Goal: Task Accomplishment & Management: Use online tool/utility

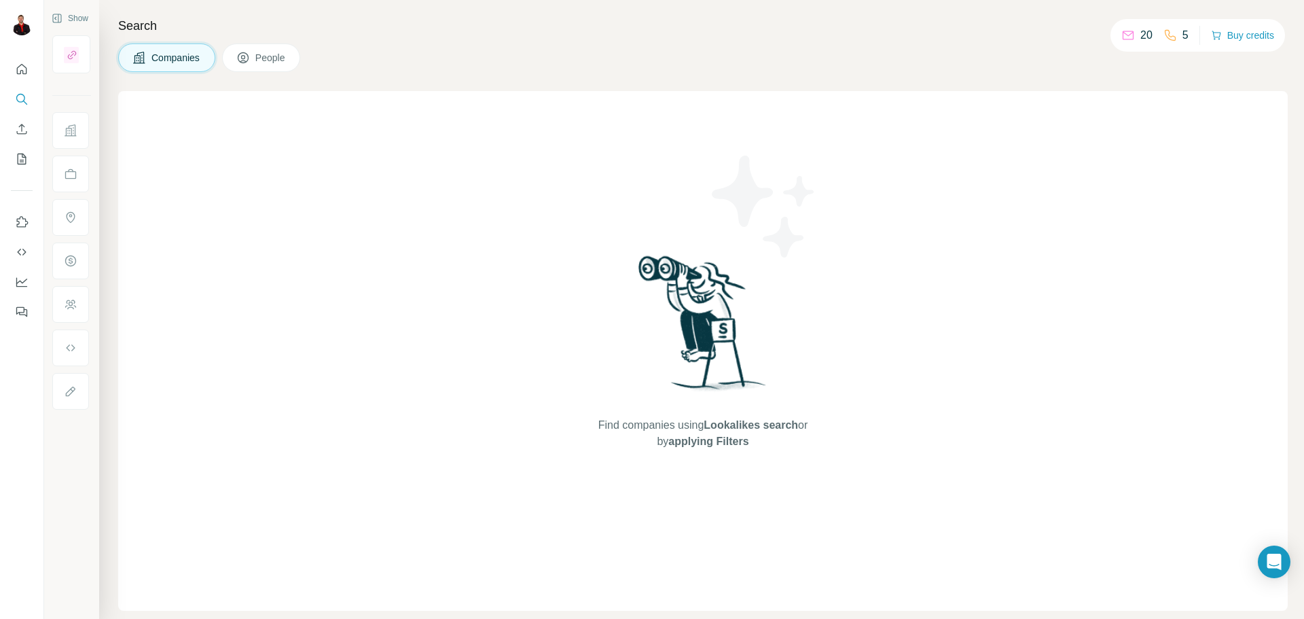
click at [154, 55] on span "Companies" at bounding box center [176, 58] width 50 height 14
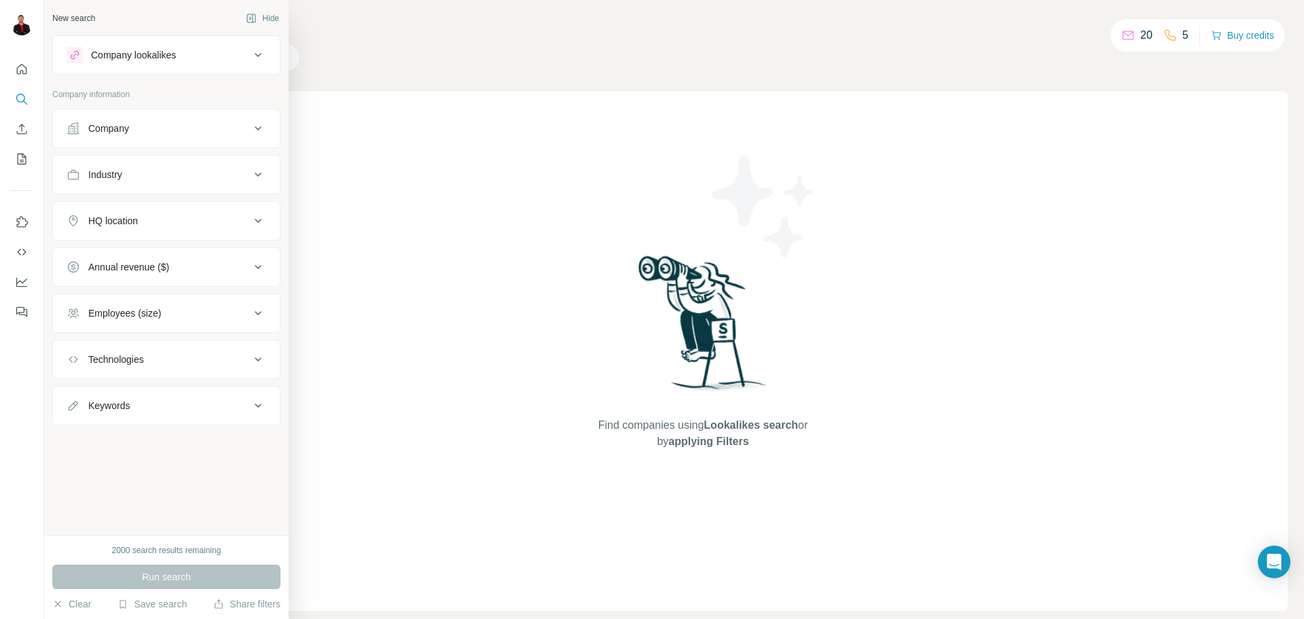
click at [165, 181] on button "Industry" at bounding box center [166, 174] width 227 height 33
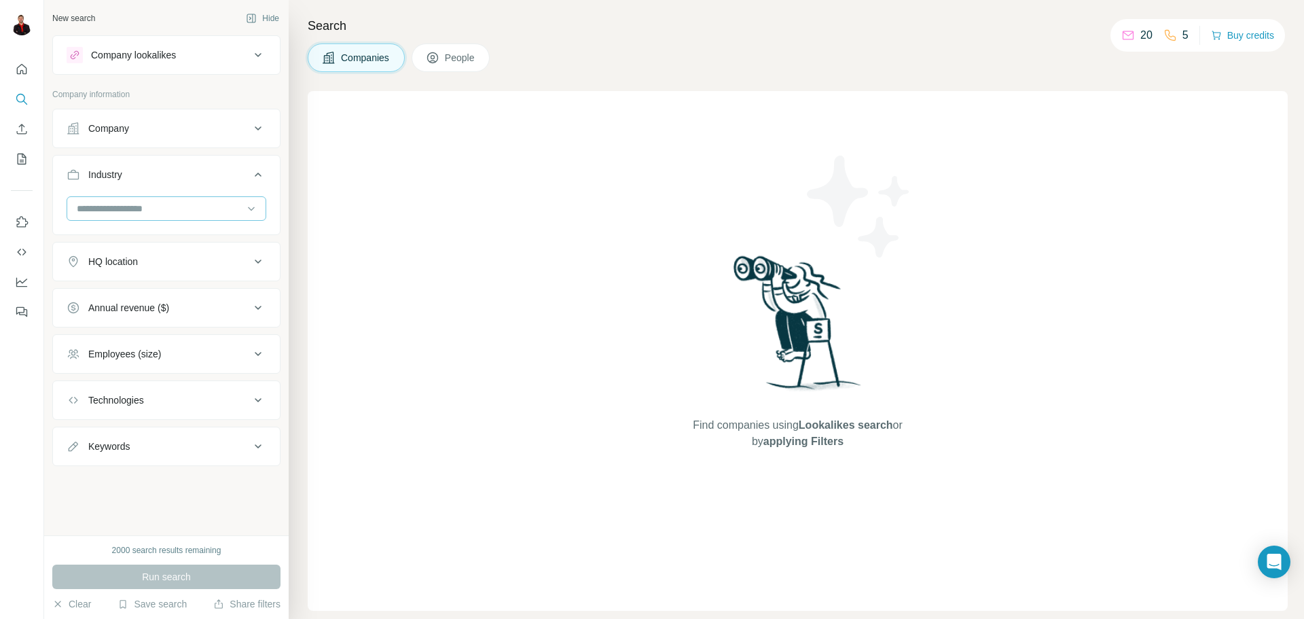
click at [175, 209] on input at bounding box center [159, 208] width 168 height 15
type input "******"
click at [145, 243] on p "Translation Service" at bounding box center [118, 239] width 81 height 14
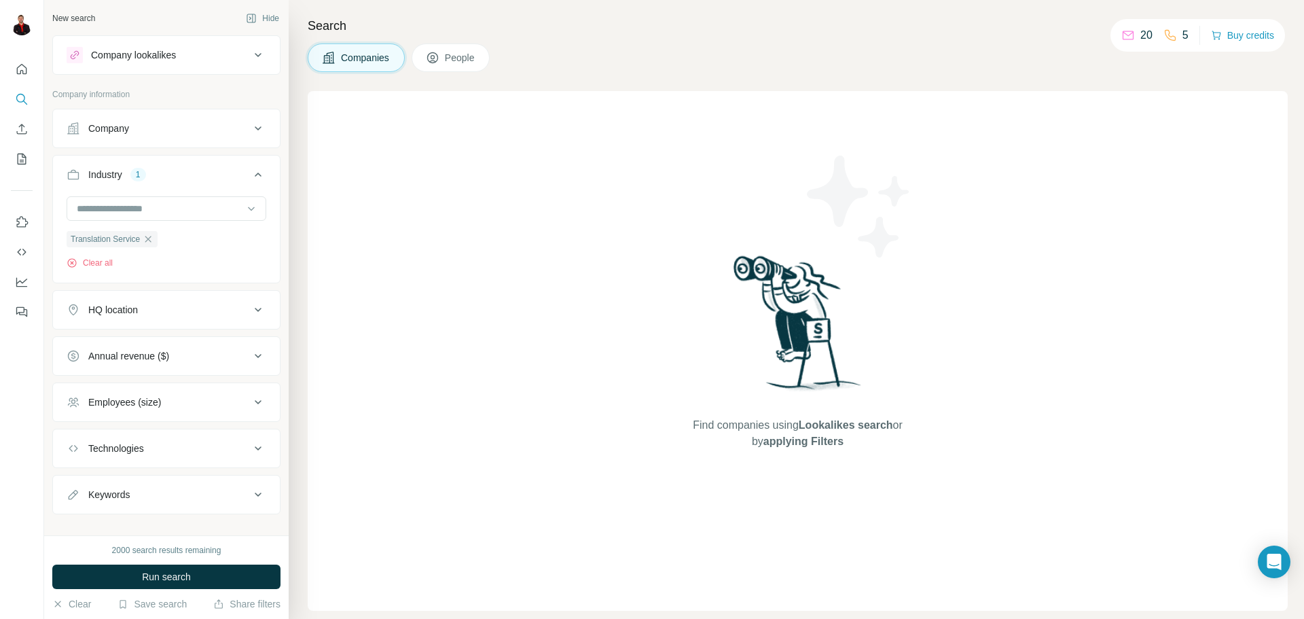
click at [174, 322] on button "HQ location" at bounding box center [166, 309] width 227 height 33
click at [168, 346] on input "text" at bounding box center [167, 344] width 200 height 24
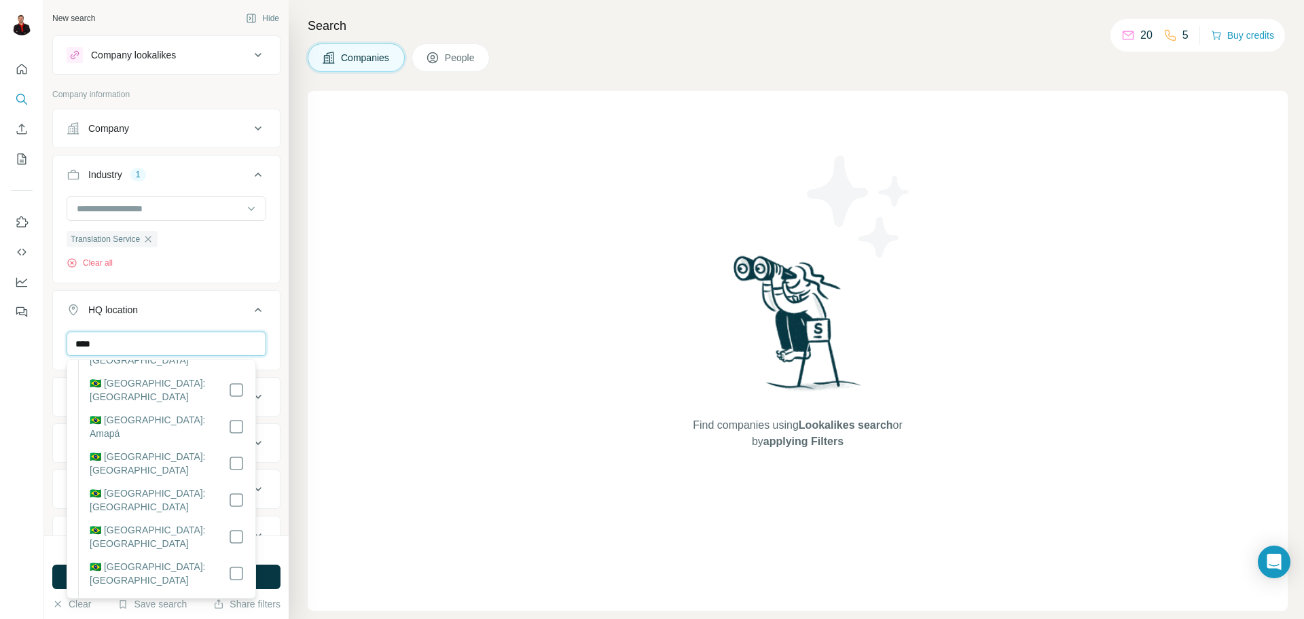
scroll to position [136, 0]
type input "****"
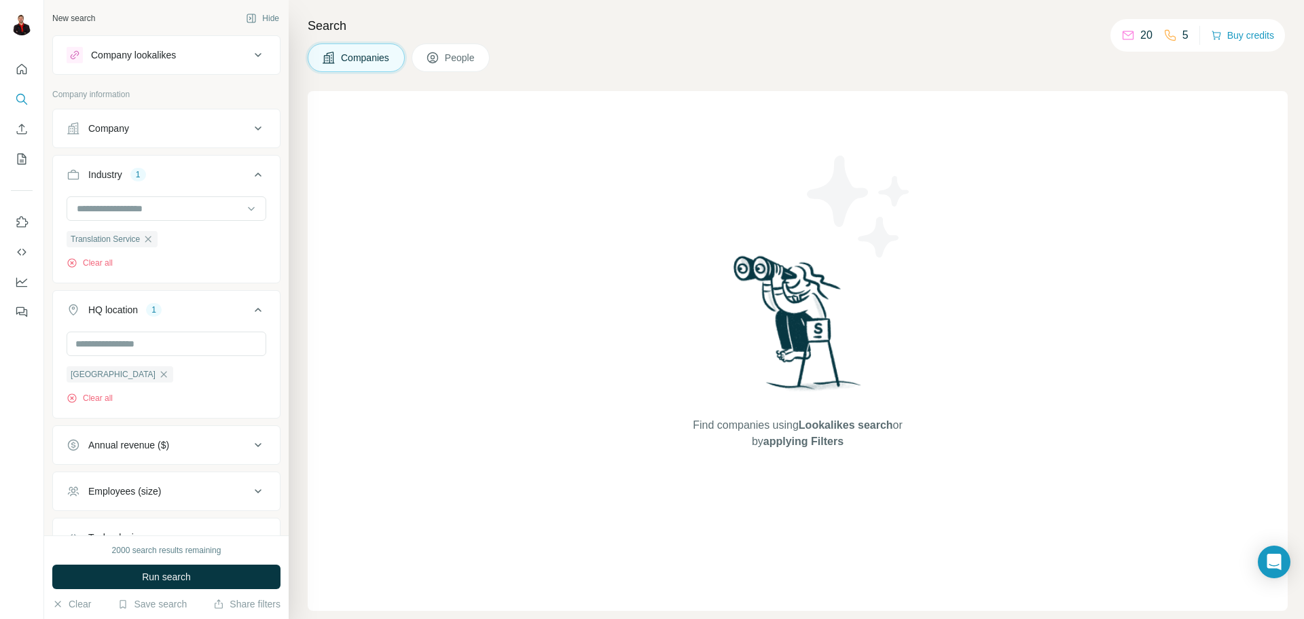
click at [264, 338] on div "[GEOGRAPHIC_DATA] Clear all" at bounding box center [166, 374] width 227 height 84
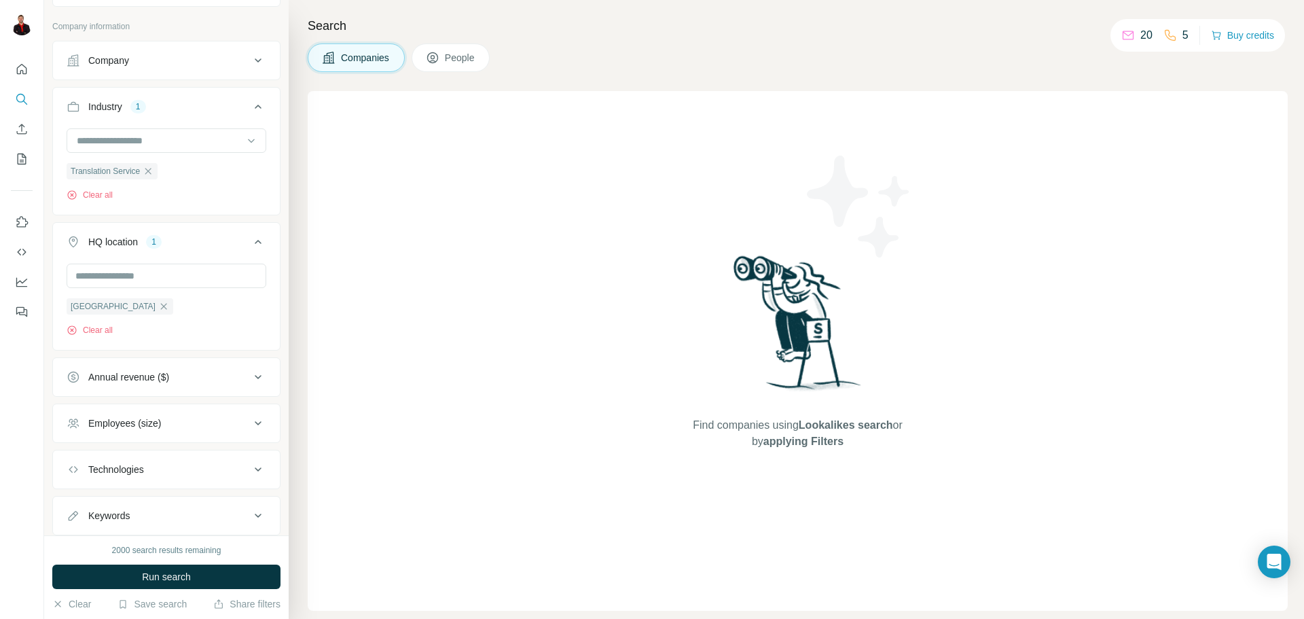
scroll to position [107, 0]
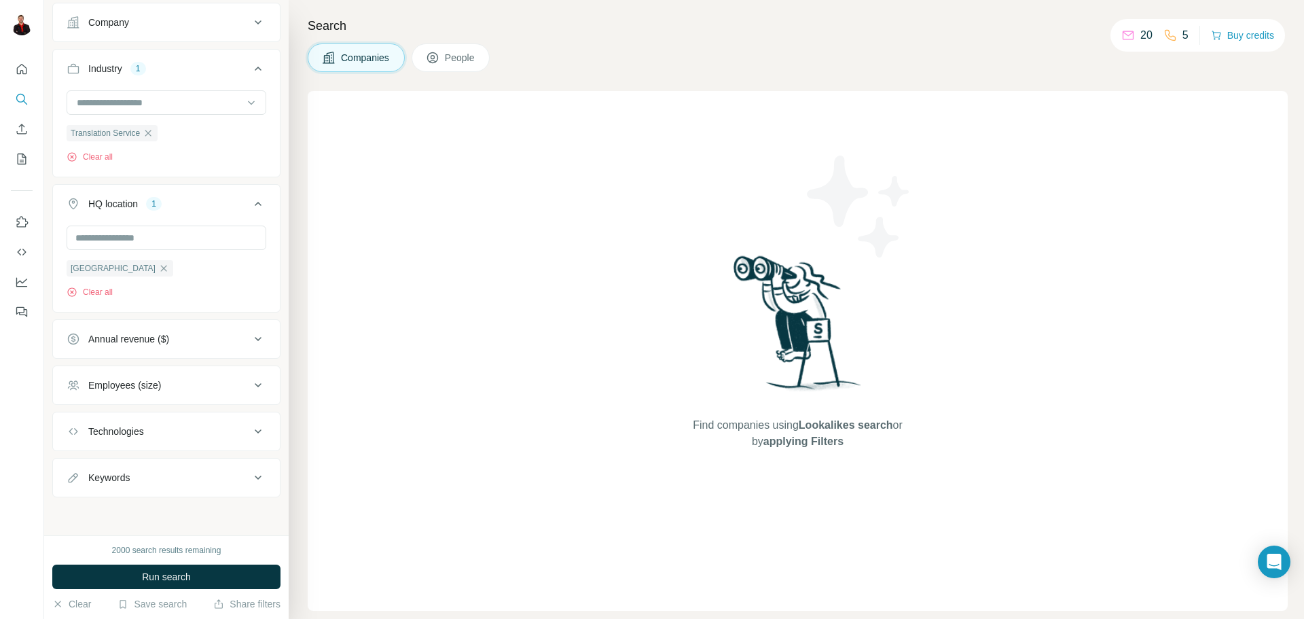
click at [250, 389] on icon at bounding box center [258, 385] width 16 height 16
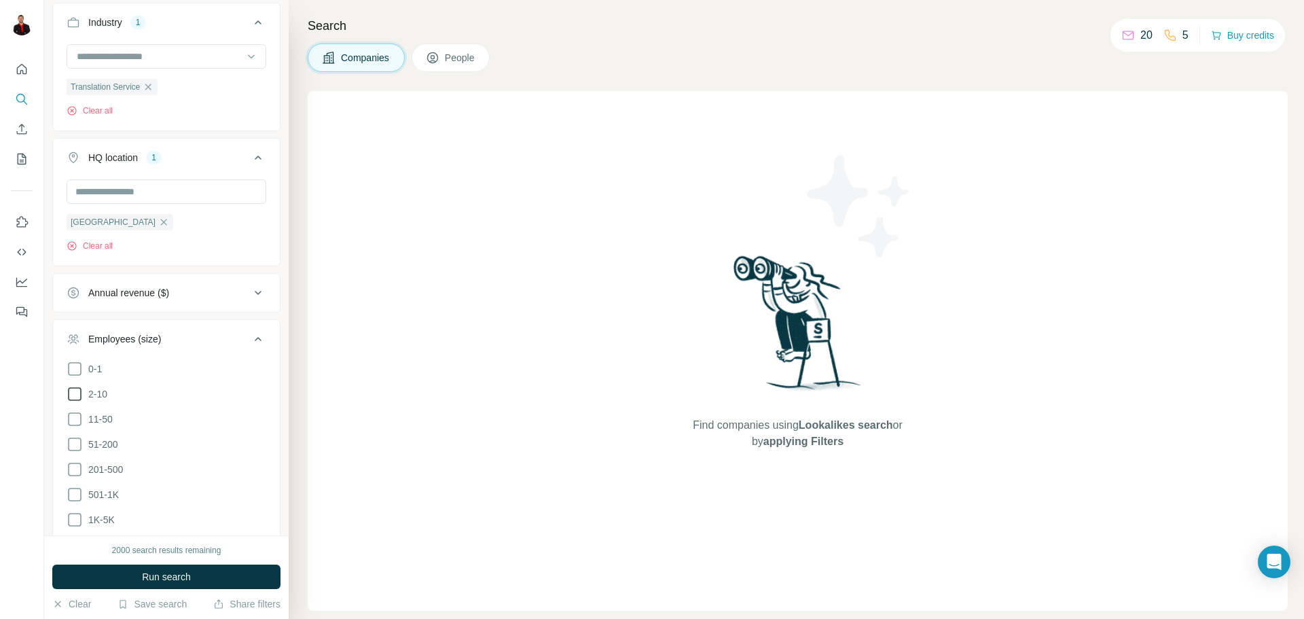
scroll to position [175, 0]
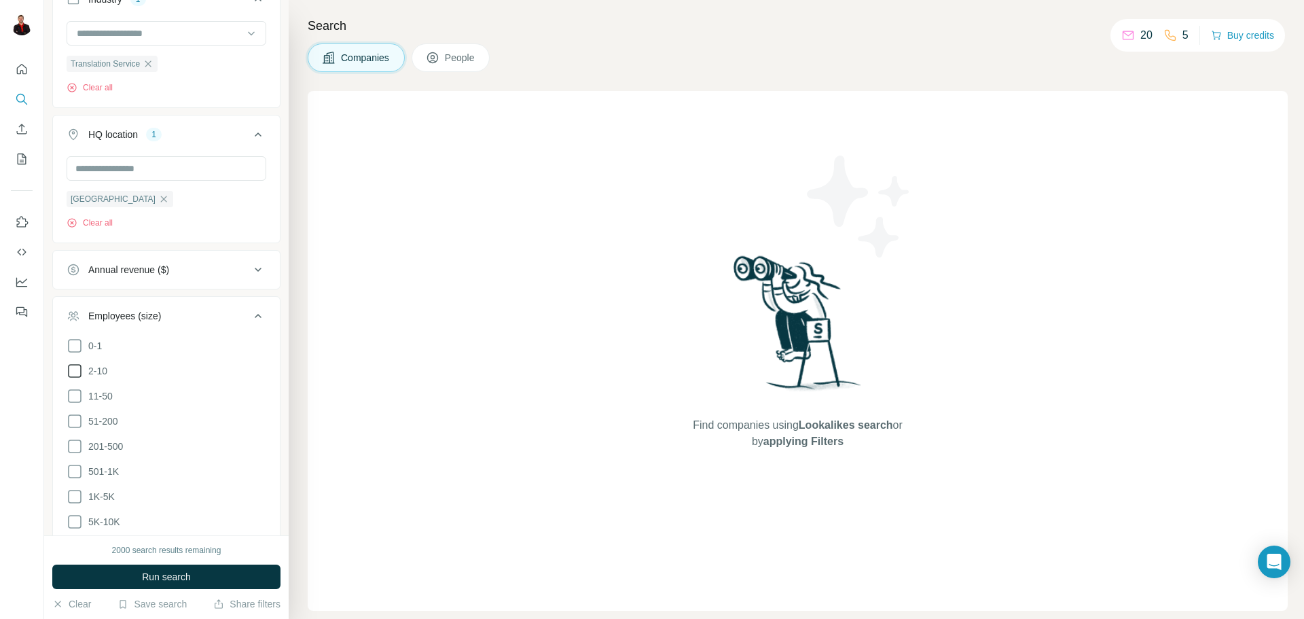
click at [75, 372] on icon at bounding box center [75, 371] width 16 height 16
click at [77, 397] on icon at bounding box center [75, 396] width 16 height 16
click at [77, 419] on icon at bounding box center [75, 421] width 16 height 16
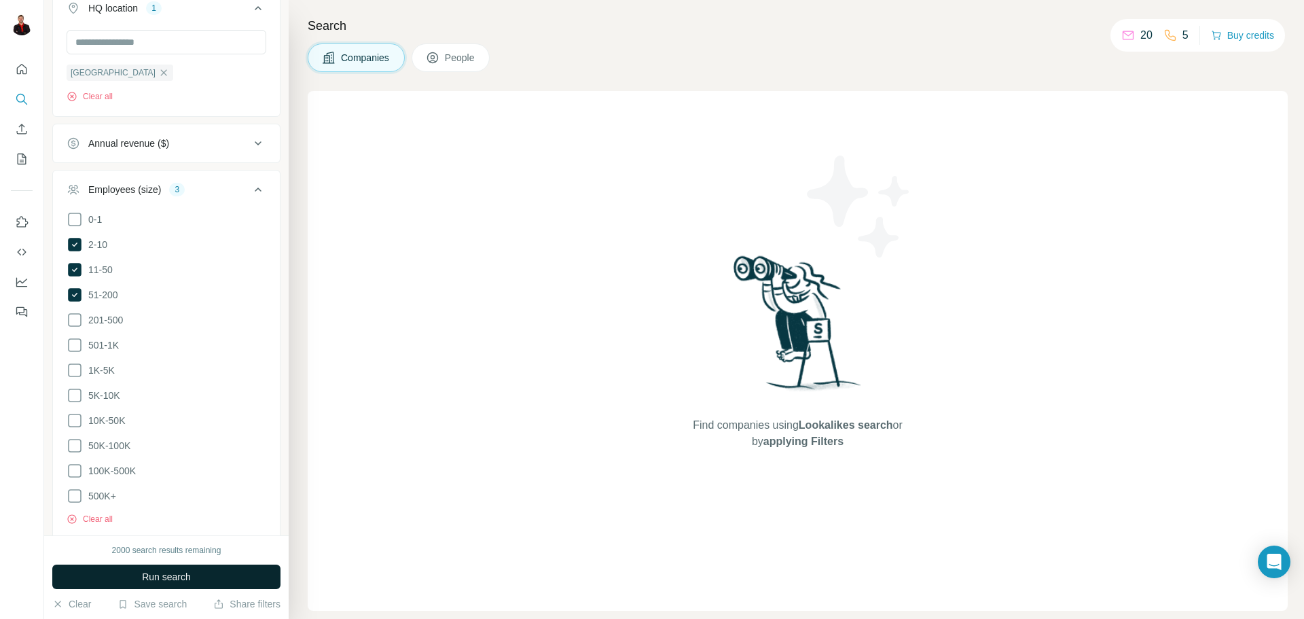
scroll to position [311, 0]
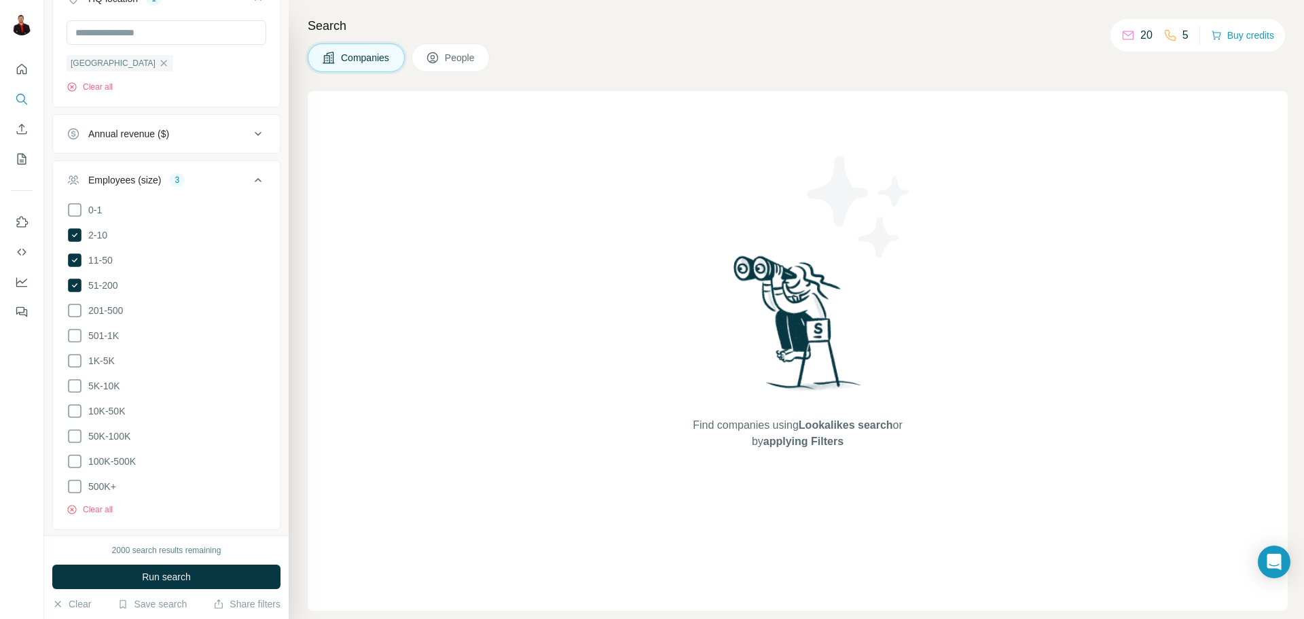
click at [272, 507] on div "New search Hide Company lookalikes Company information Company Industry 1 Trans…" at bounding box center [166, 267] width 245 height 535
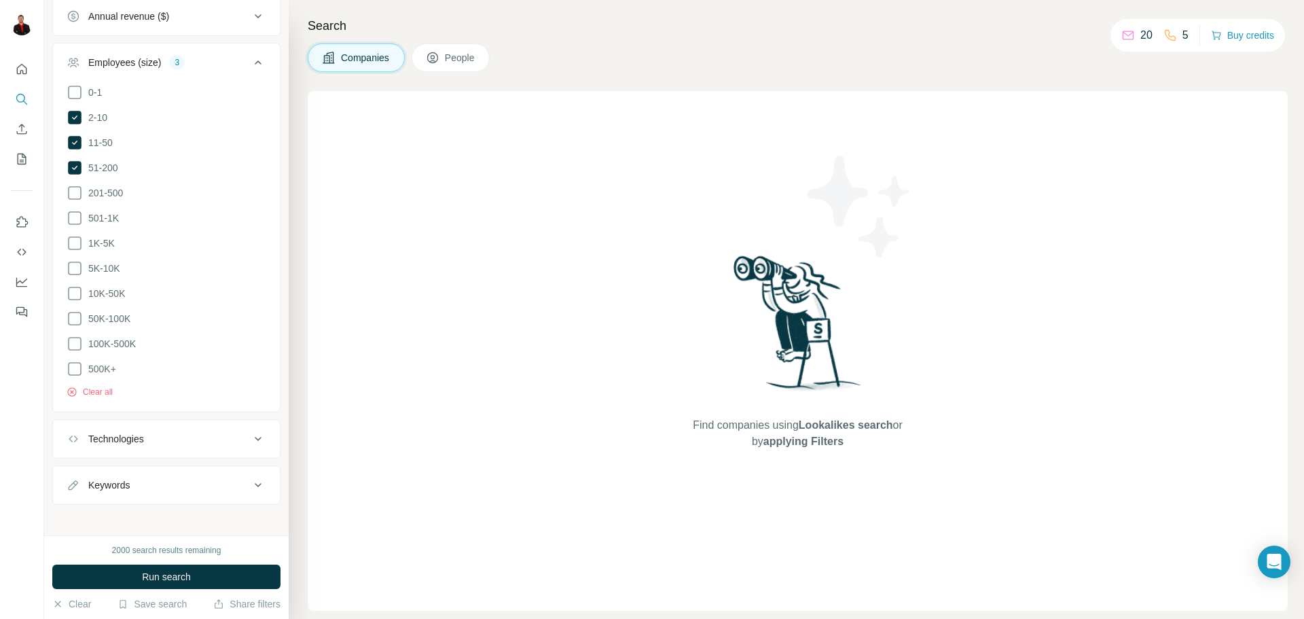
scroll to position [429, 0]
click at [185, 577] on span "Run search" at bounding box center [166, 577] width 49 height 14
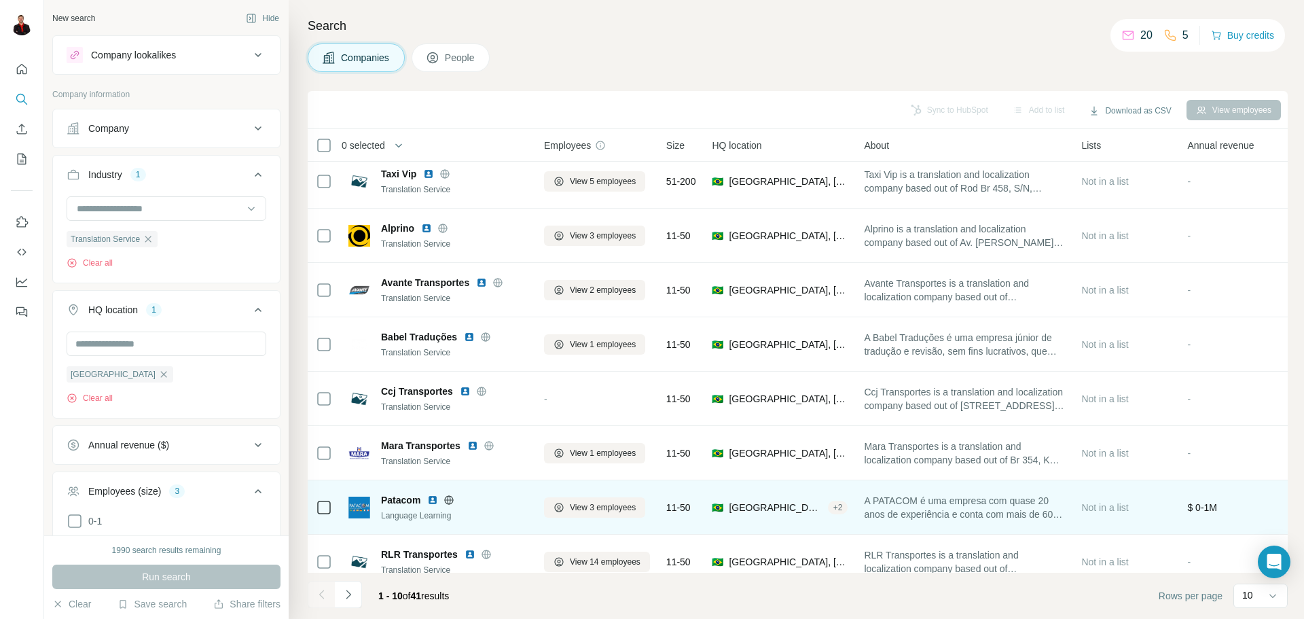
scroll to position [0, 0]
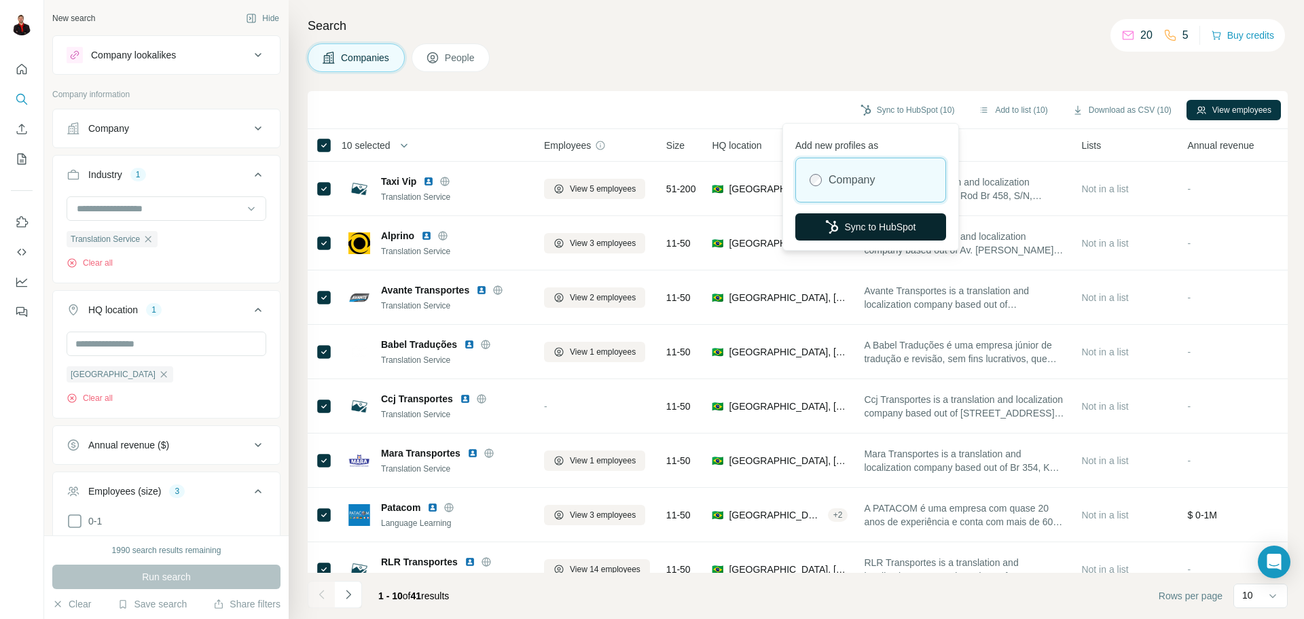
click at [881, 228] on button "Sync to HubSpot" at bounding box center [871, 226] width 151 height 27
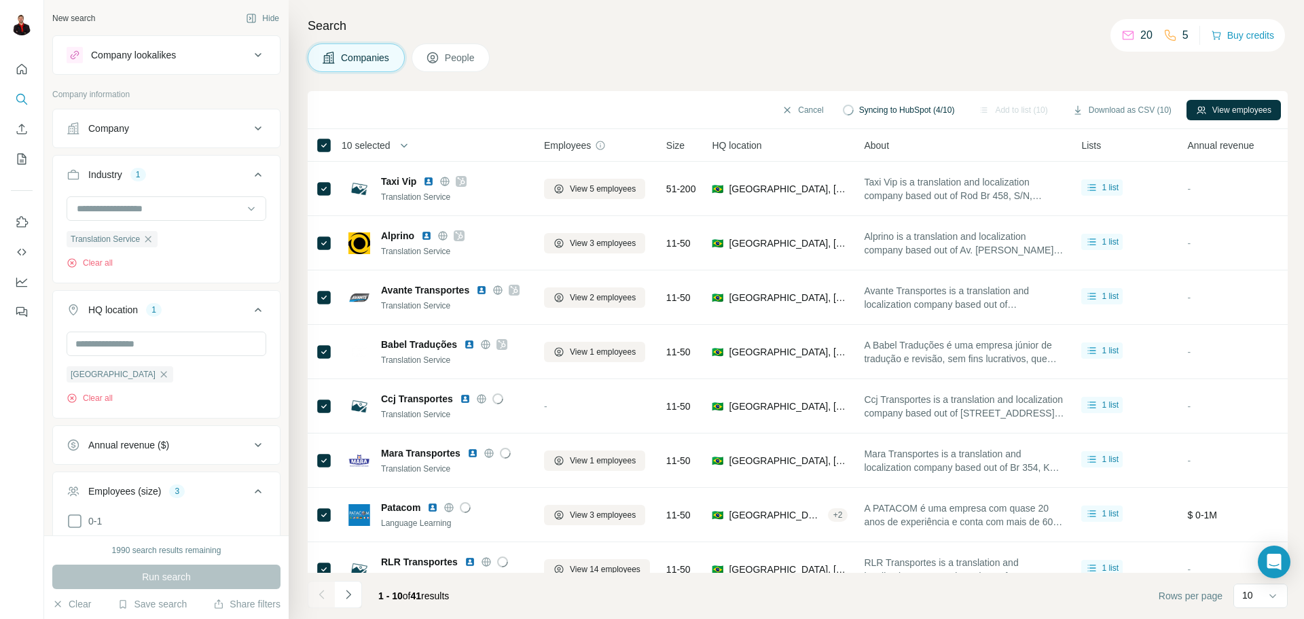
click at [374, 143] on span "10 selected" at bounding box center [366, 146] width 49 height 14
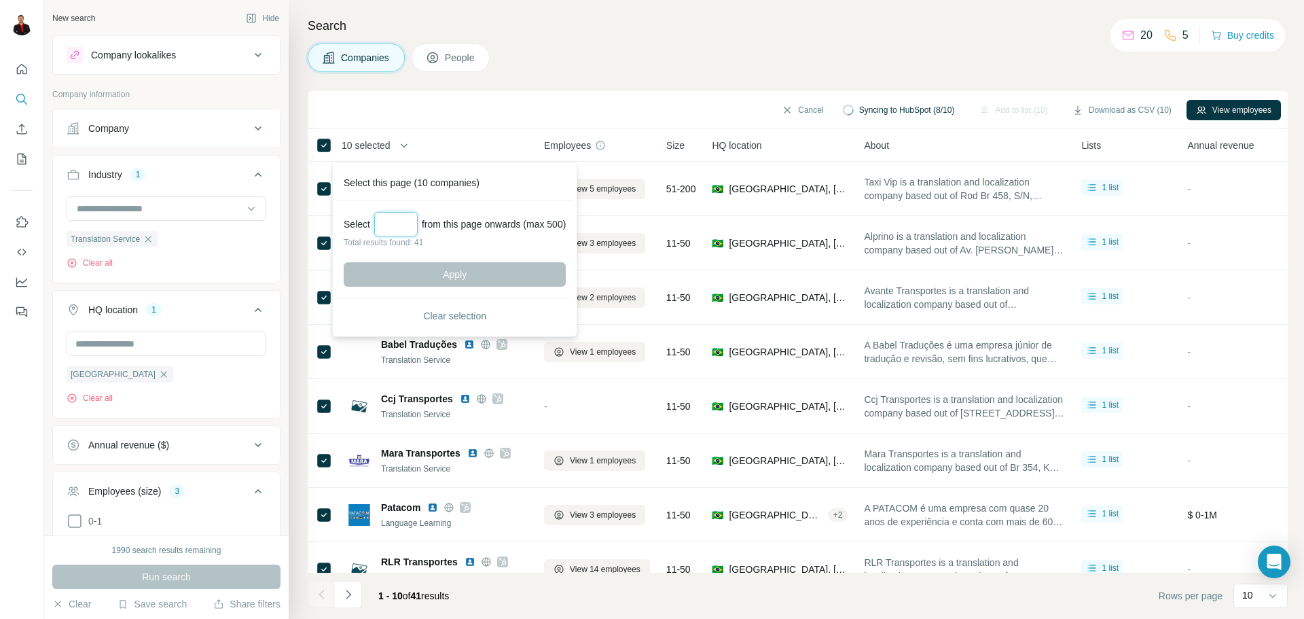
click at [397, 229] on input "Select a number (up to 500)" at bounding box center [395, 224] width 43 height 24
type input "**"
click at [425, 276] on button "Apply" at bounding box center [455, 274] width 222 height 24
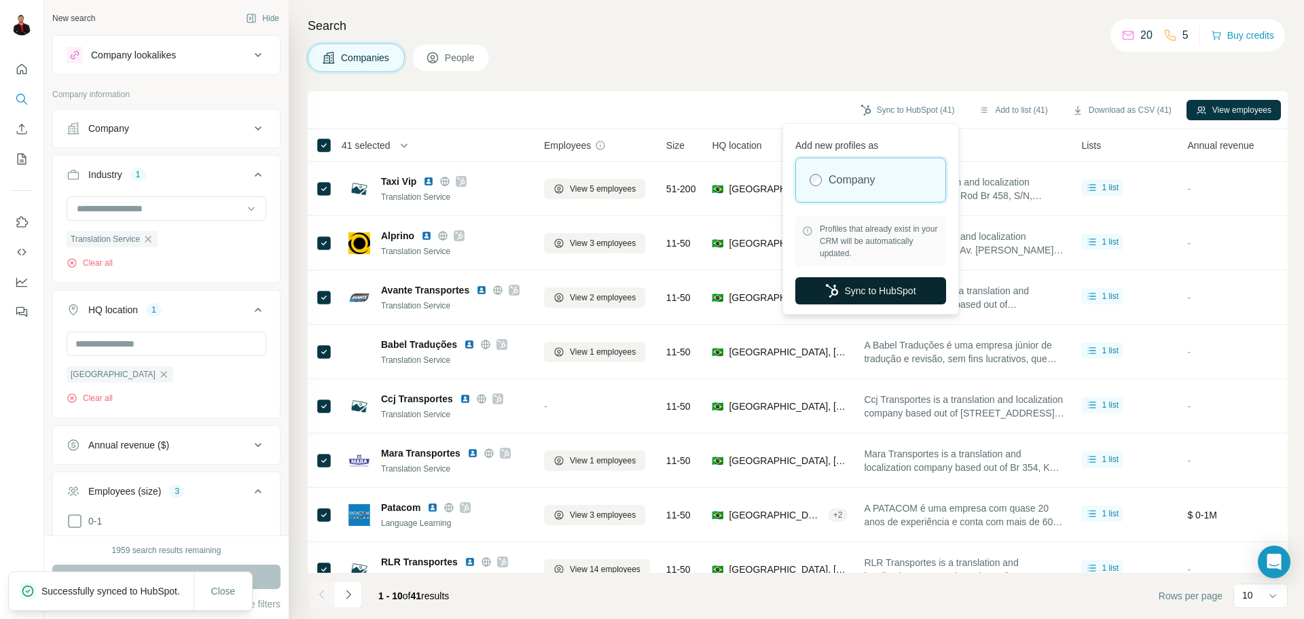
click at [861, 291] on button "Sync to HubSpot" at bounding box center [871, 290] width 151 height 27
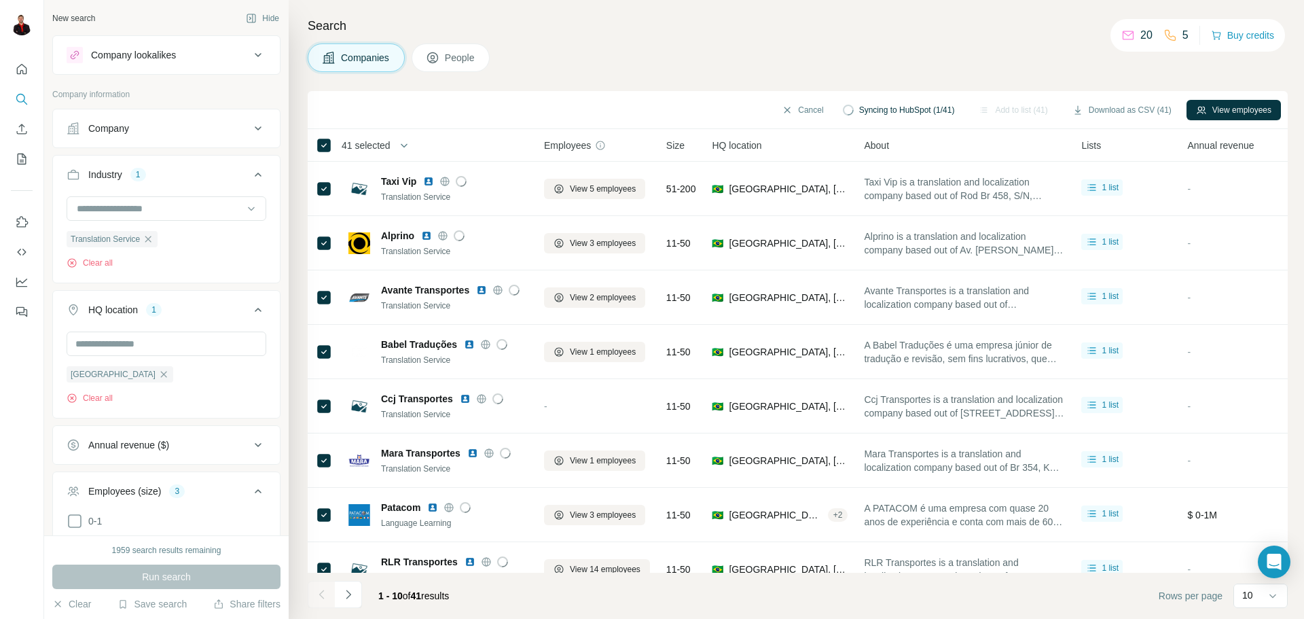
click at [656, 97] on div "Cancel Syncing to HubSpot (1/41) Add to list (41) Download as CSV (41) View emp…" at bounding box center [798, 110] width 980 height 38
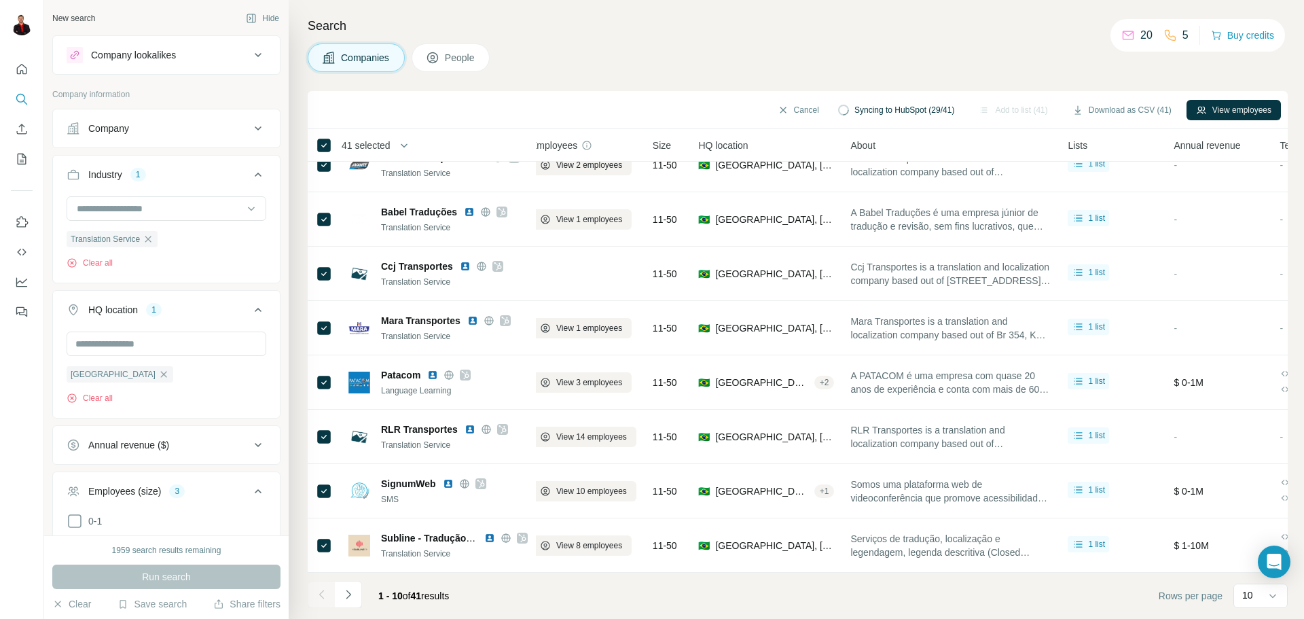
scroll to position [139, 0]
